Goal: Connect with others: Connect with others

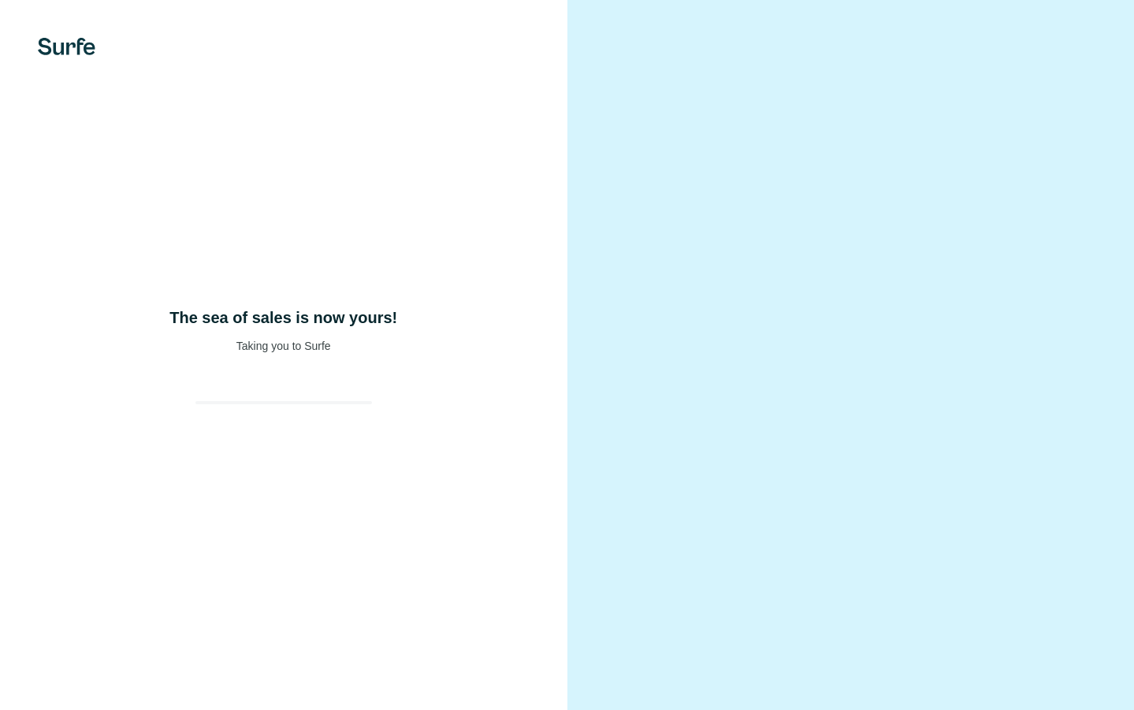
click at [290, 362] on div "The sea of sales is now yours! Taking you to Surfe" at bounding box center [283, 355] width 567 height 710
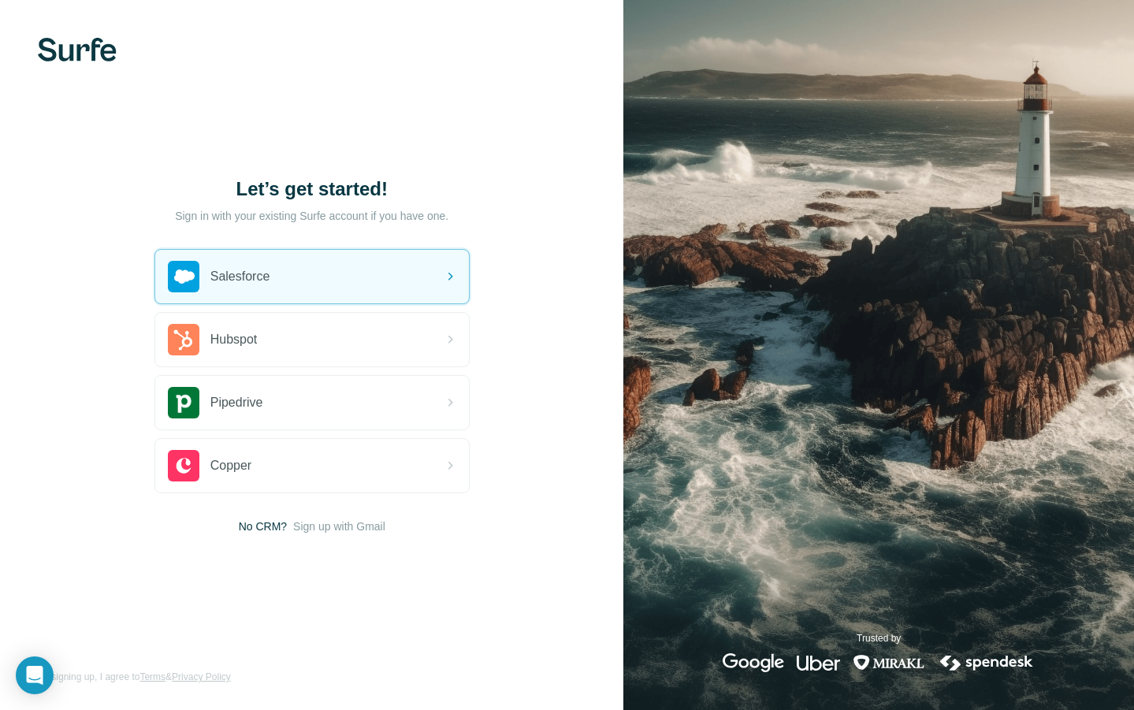
click at [485, 44] on div at bounding box center [311, 50] width 623 height 24
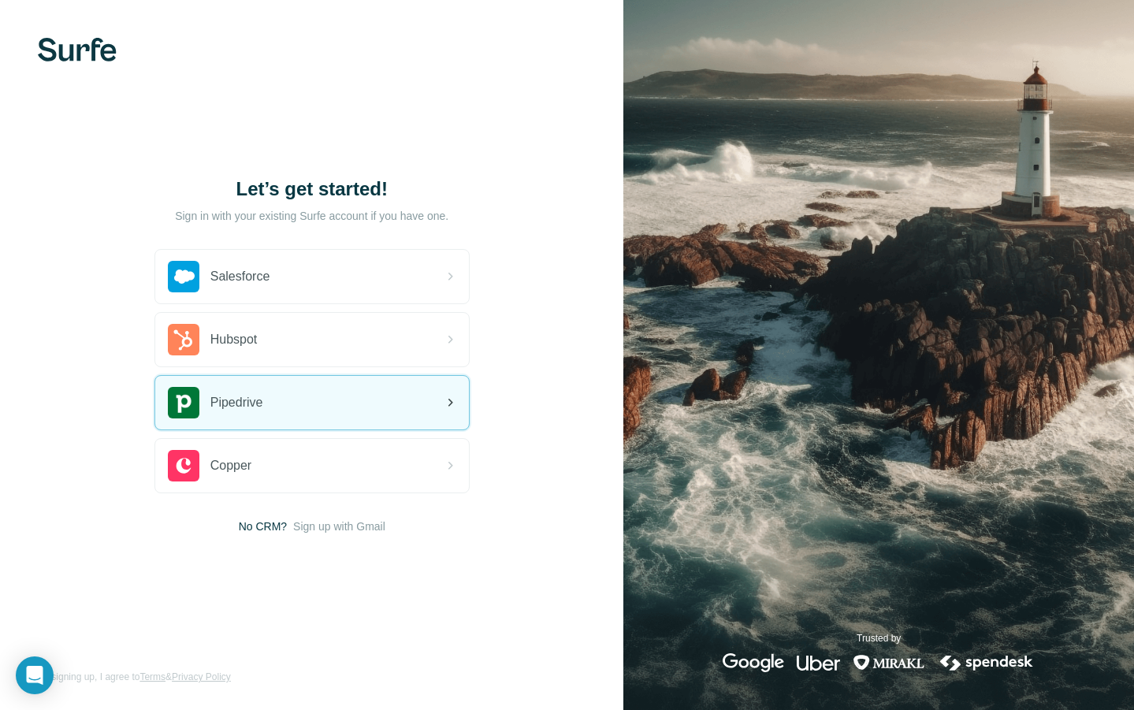
click at [303, 422] on div "Pipedrive" at bounding box center [312, 403] width 314 height 54
